Goal: Task Accomplishment & Management: Use online tool/utility

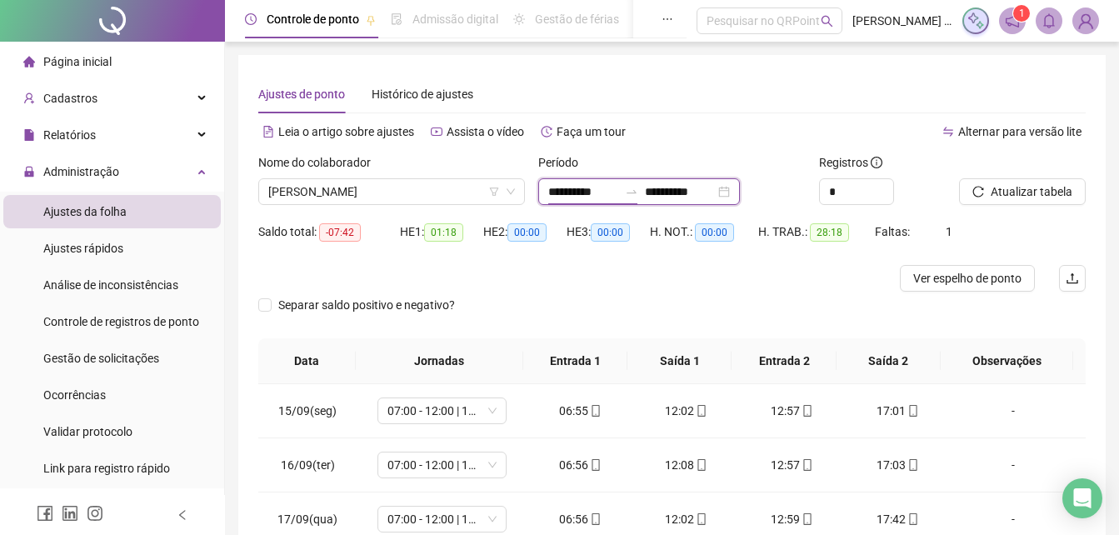
click at [577, 202] on div "**********" at bounding box center [639, 191] width 202 height 27
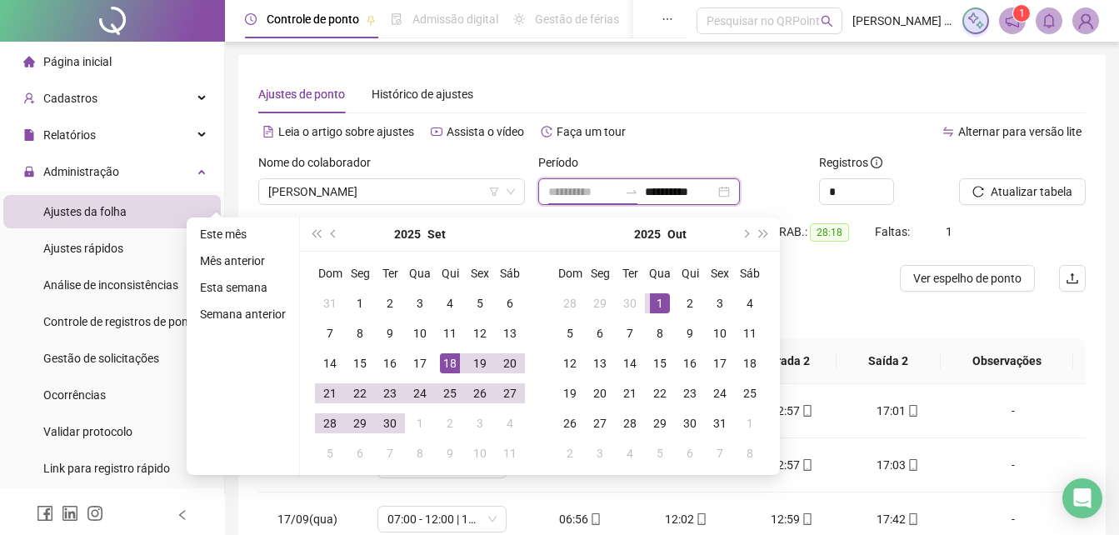
type input "**********"
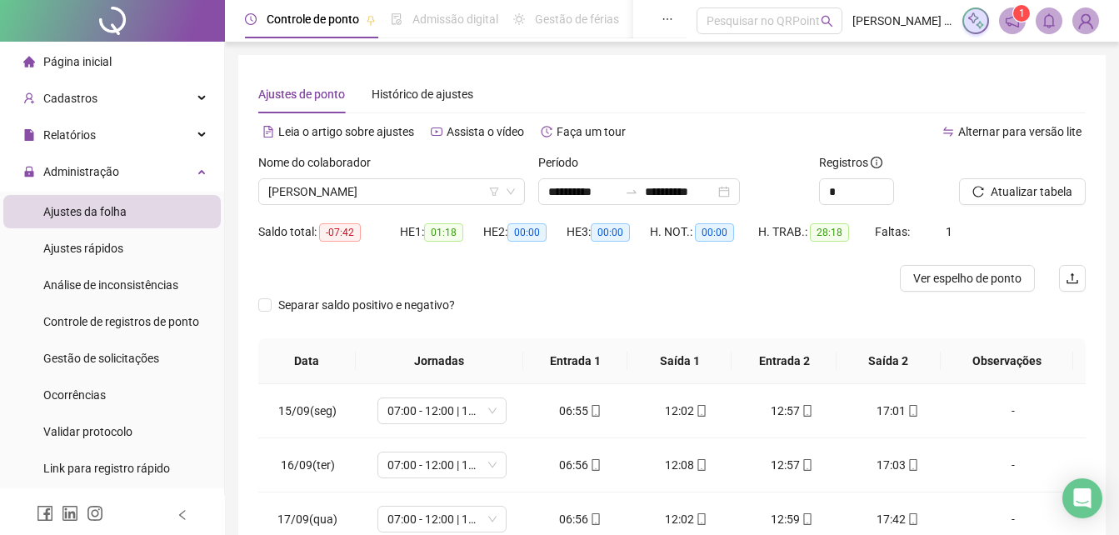
click at [727, 87] on div "Ajustes de ponto Histórico de ajustes" at bounding box center [671, 94] width 827 height 38
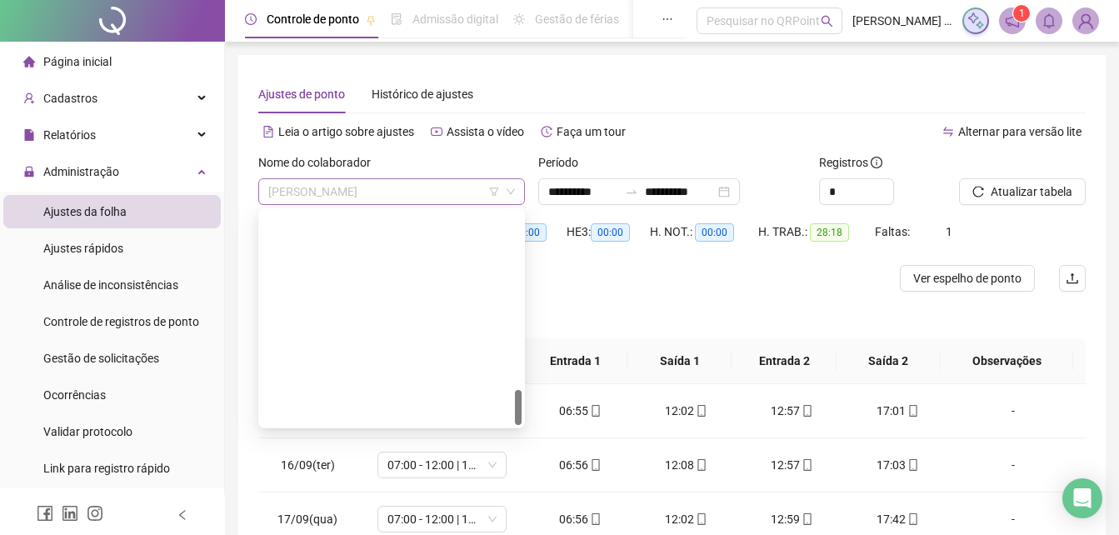
click at [462, 191] on span "VINICIUS SOUZA SILVA SANTANA" at bounding box center [391, 191] width 247 height 25
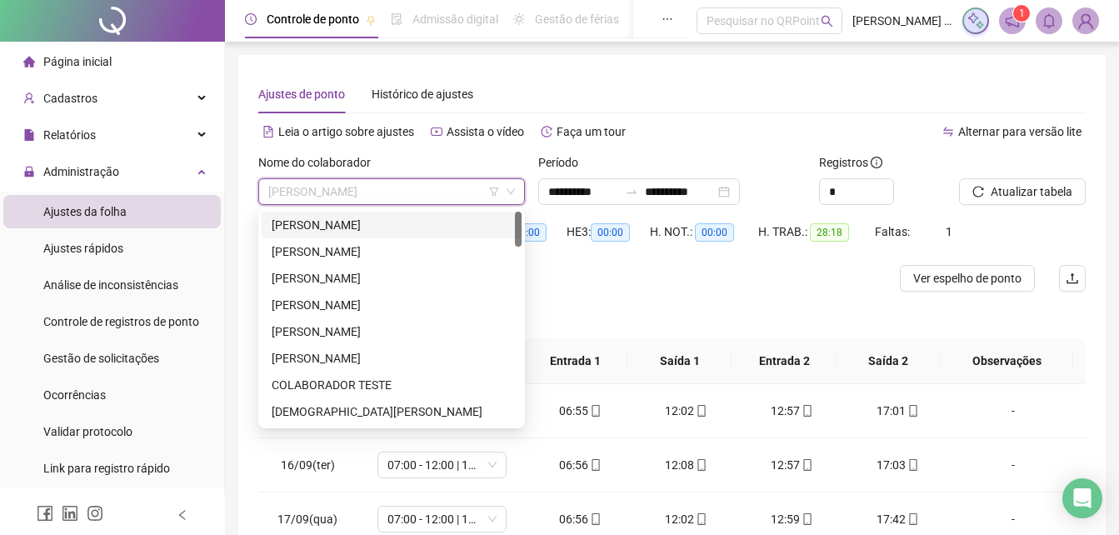
click at [415, 227] on div "[PERSON_NAME]" at bounding box center [392, 225] width 240 height 18
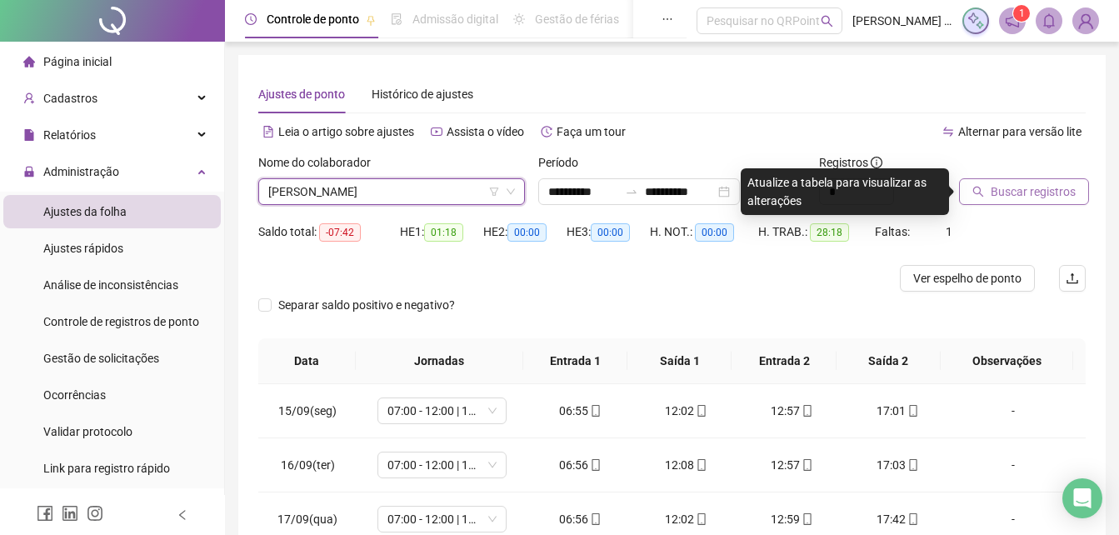
click at [1049, 192] on span "Buscar registros" at bounding box center [1033, 191] width 85 height 18
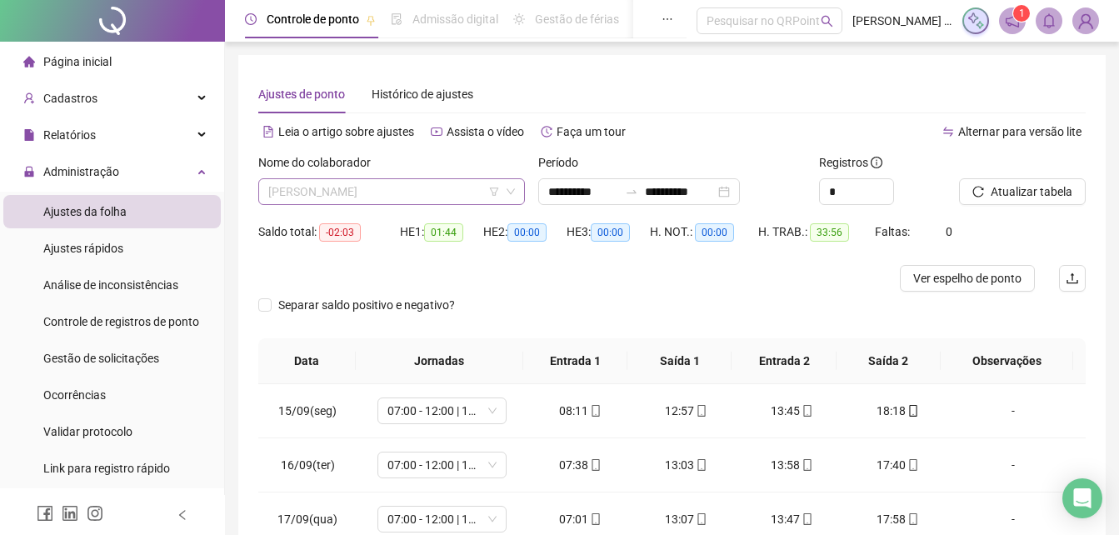
click at [445, 193] on span "[PERSON_NAME]" at bounding box center [391, 191] width 247 height 25
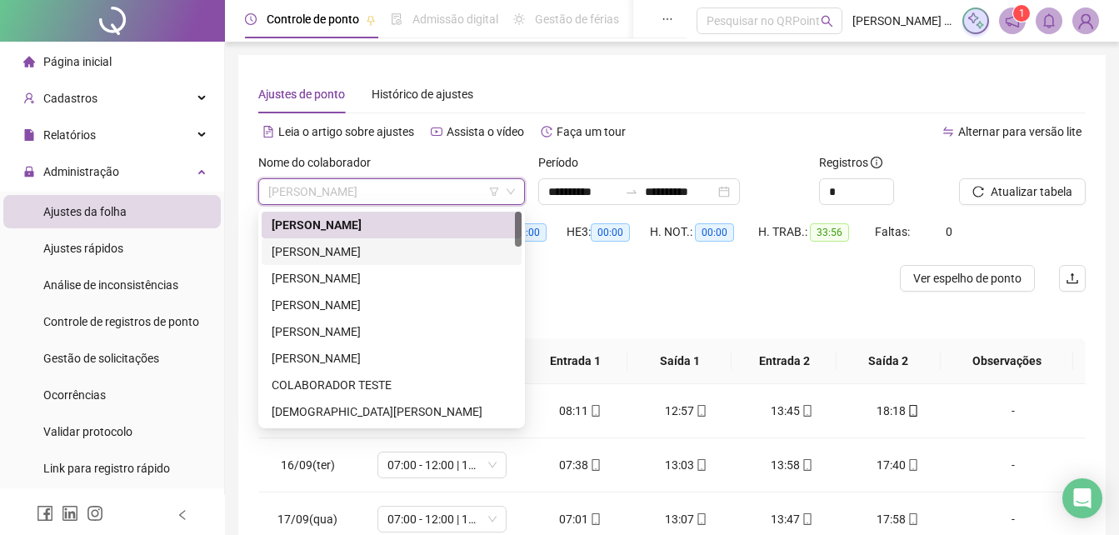
click at [362, 251] on div "[PERSON_NAME]" at bounding box center [392, 251] width 240 height 18
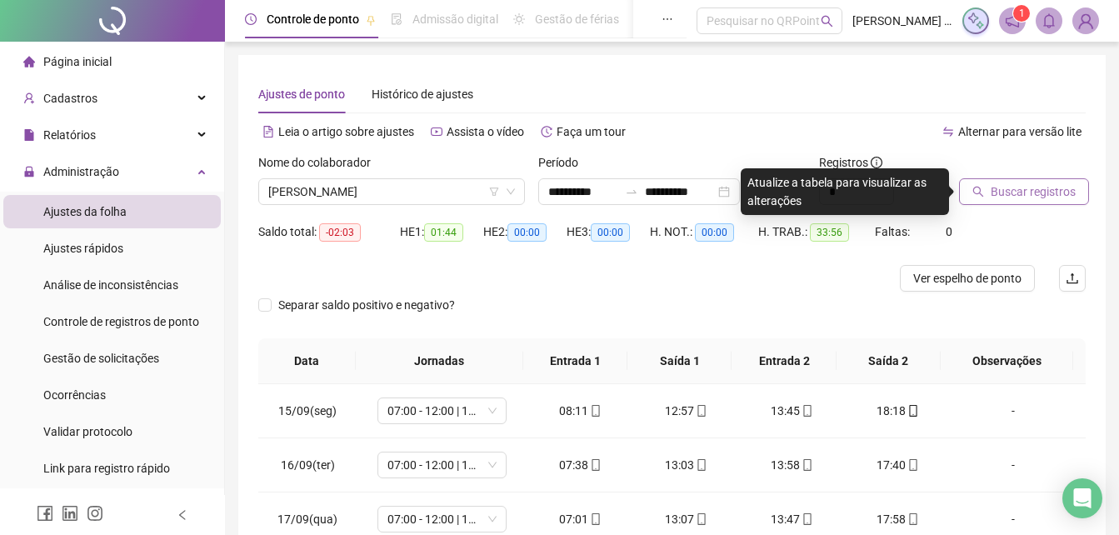
click at [987, 192] on button "Buscar registros" at bounding box center [1024, 191] width 130 height 27
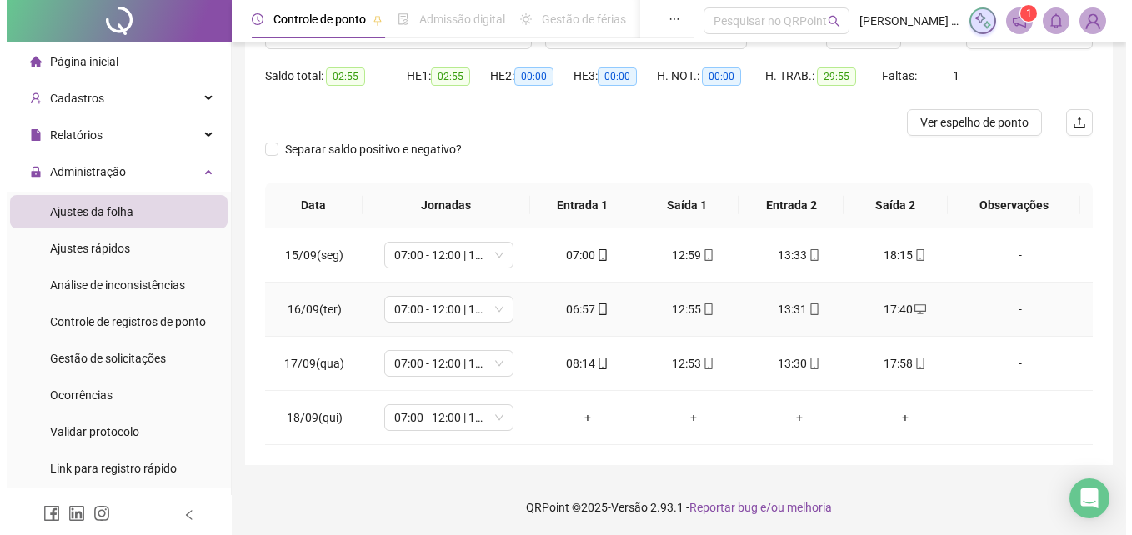
scroll to position [157, 0]
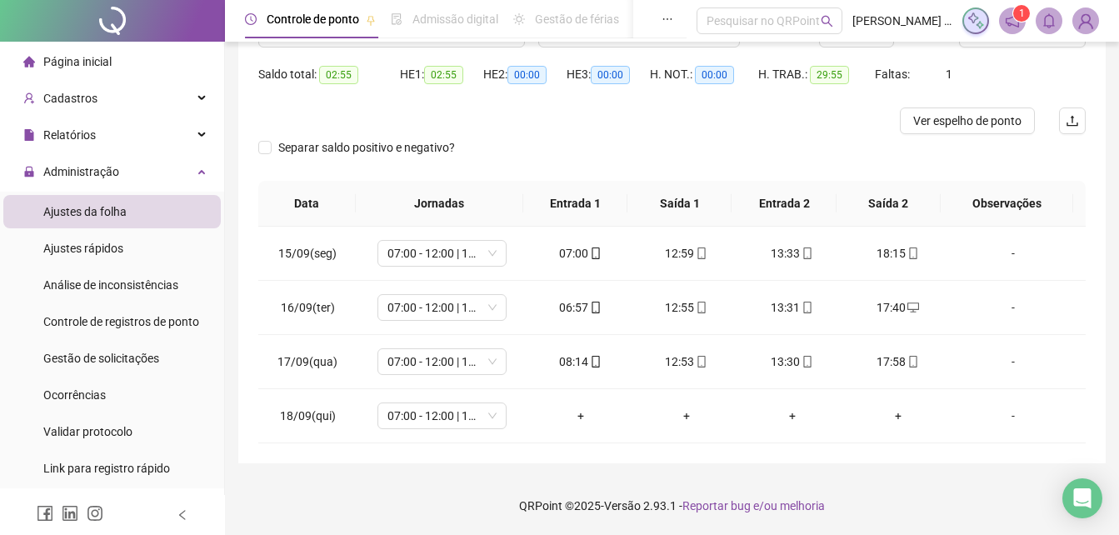
click at [1083, 28] on img at bounding box center [1085, 20] width 25 height 25
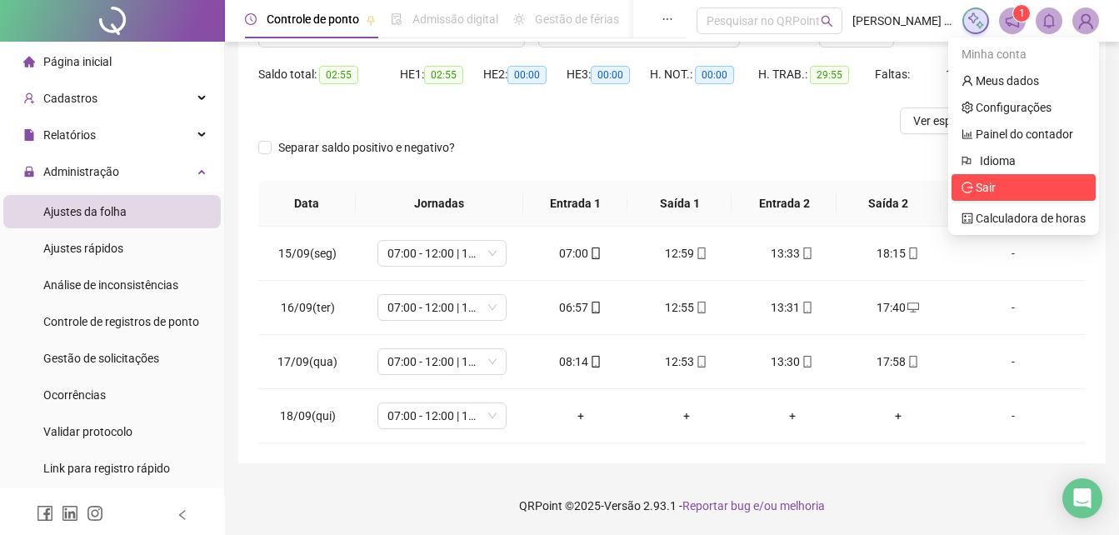
click at [1002, 177] on li "Sair" at bounding box center [1024, 187] width 144 height 27
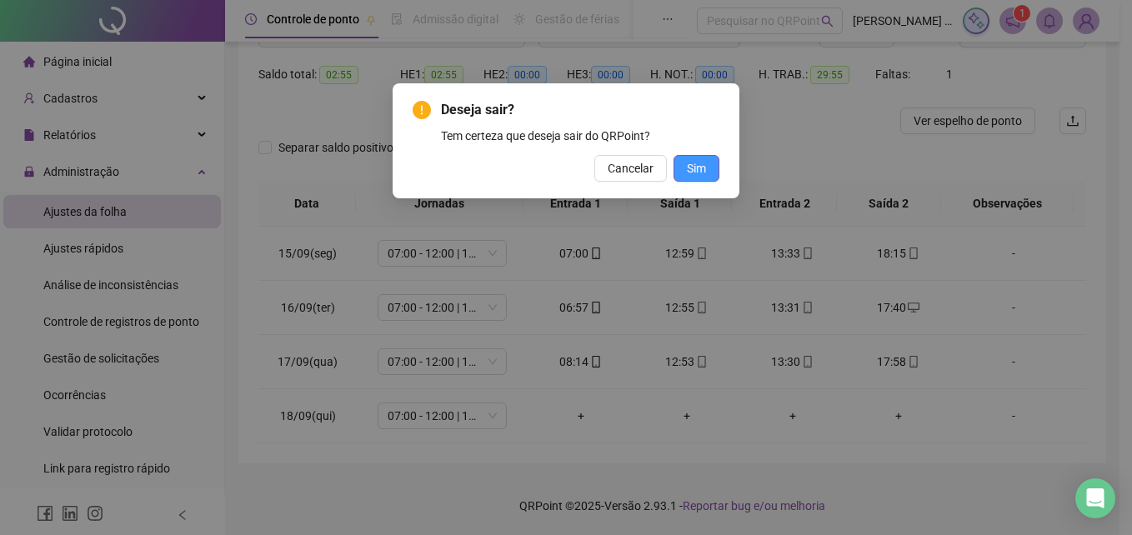
click at [703, 168] on span "Sim" at bounding box center [696, 168] width 19 height 18
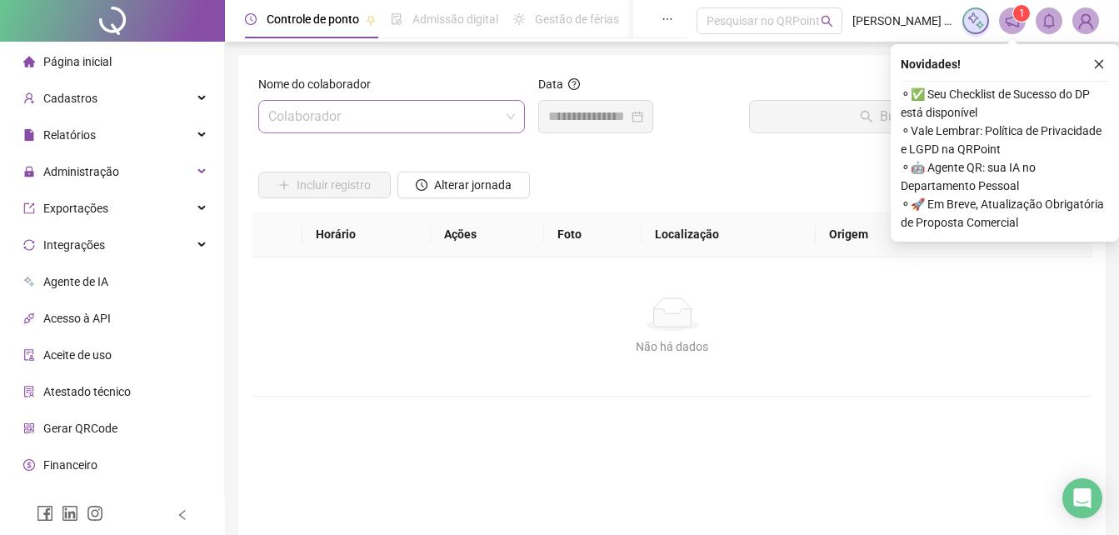
click at [458, 125] on input "search" at bounding box center [384, 117] width 232 height 32
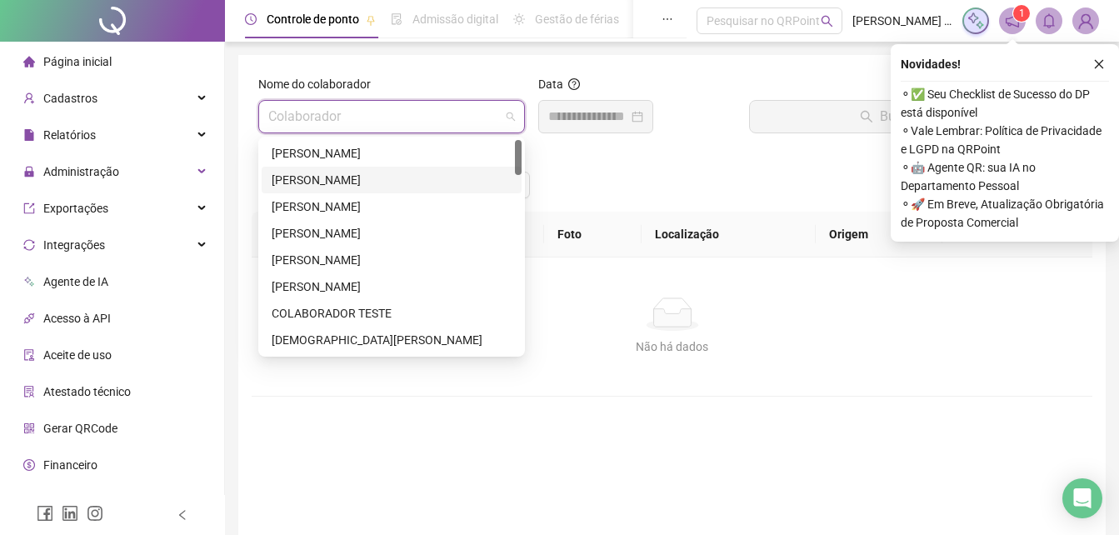
click at [377, 179] on div "[PERSON_NAME]" at bounding box center [392, 180] width 240 height 18
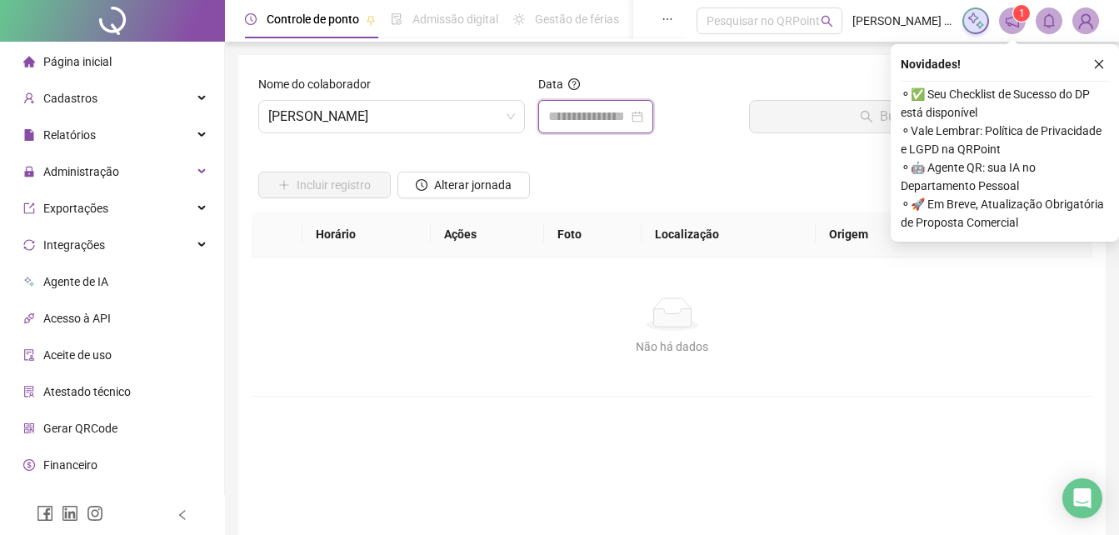
click at [623, 119] on input at bounding box center [588, 117] width 80 height 20
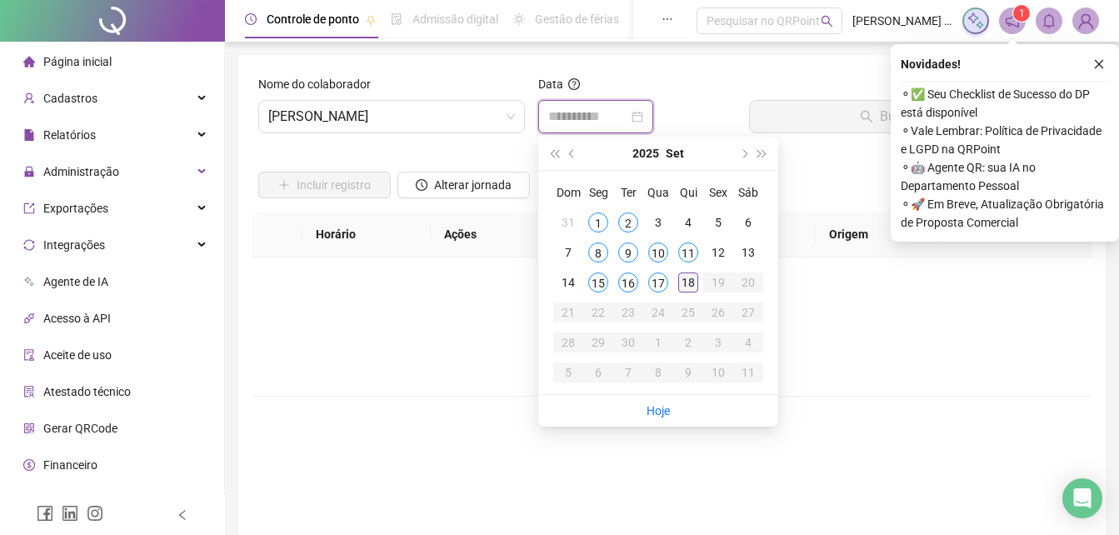
type input "**********"
click at [674, 274] on td "18" at bounding box center [688, 282] width 30 height 30
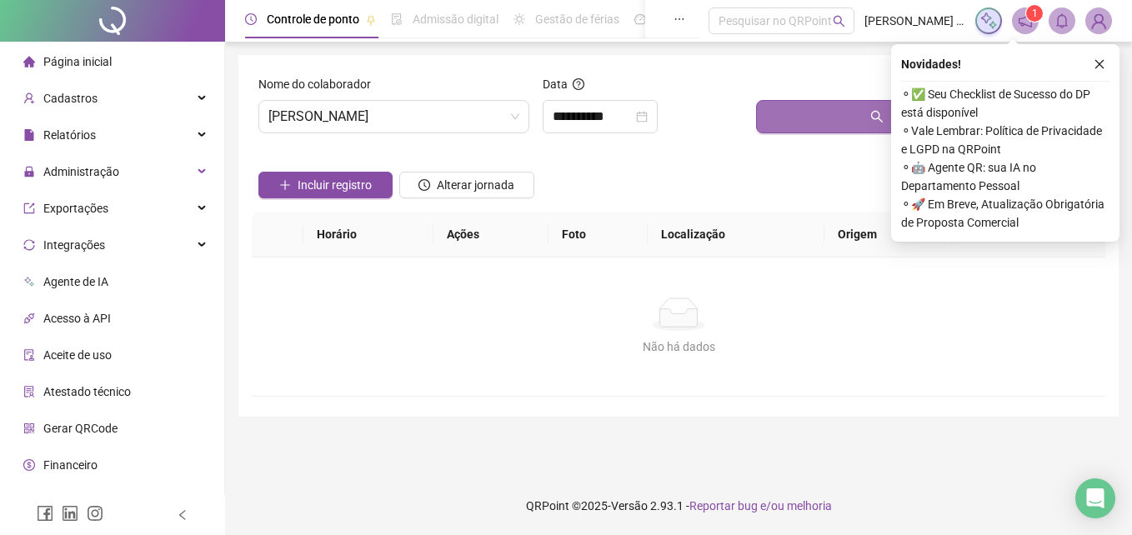
drag, startPoint x: 817, startPoint y: 114, endPoint x: 811, endPoint y: 107, distance: 9.4
click at [818, 114] on button "Buscar registros" at bounding box center [927, 116] width 342 height 33
